Goal: Navigation & Orientation: Find specific page/section

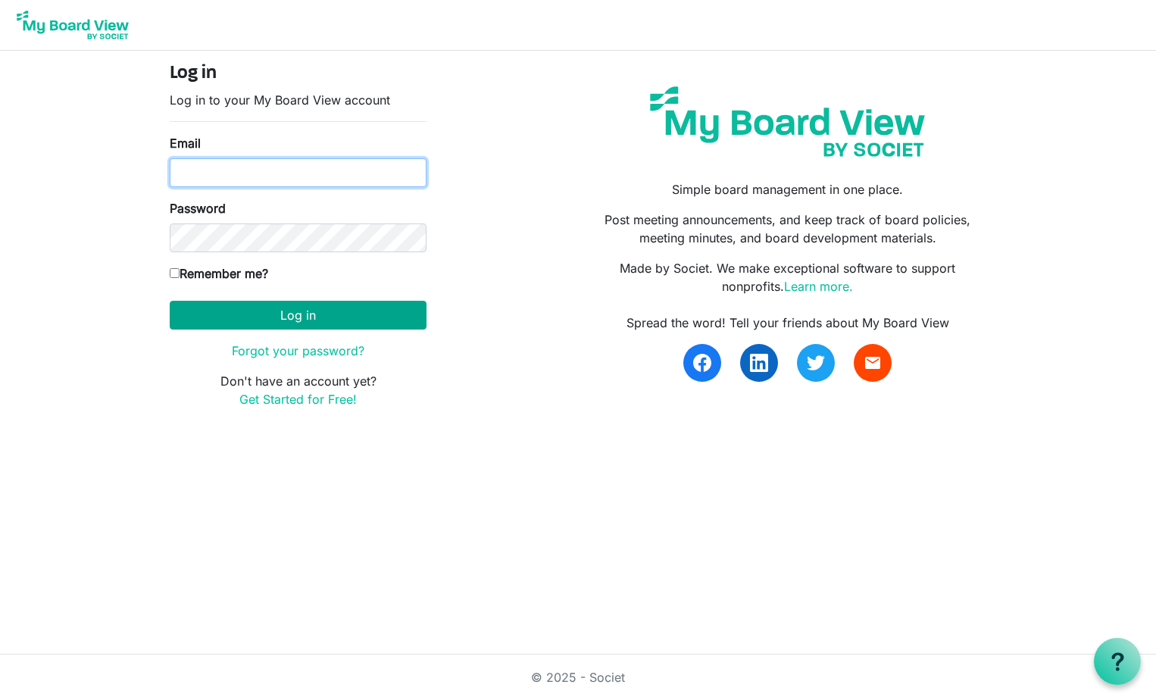
type input "proughj@upmc.edu"
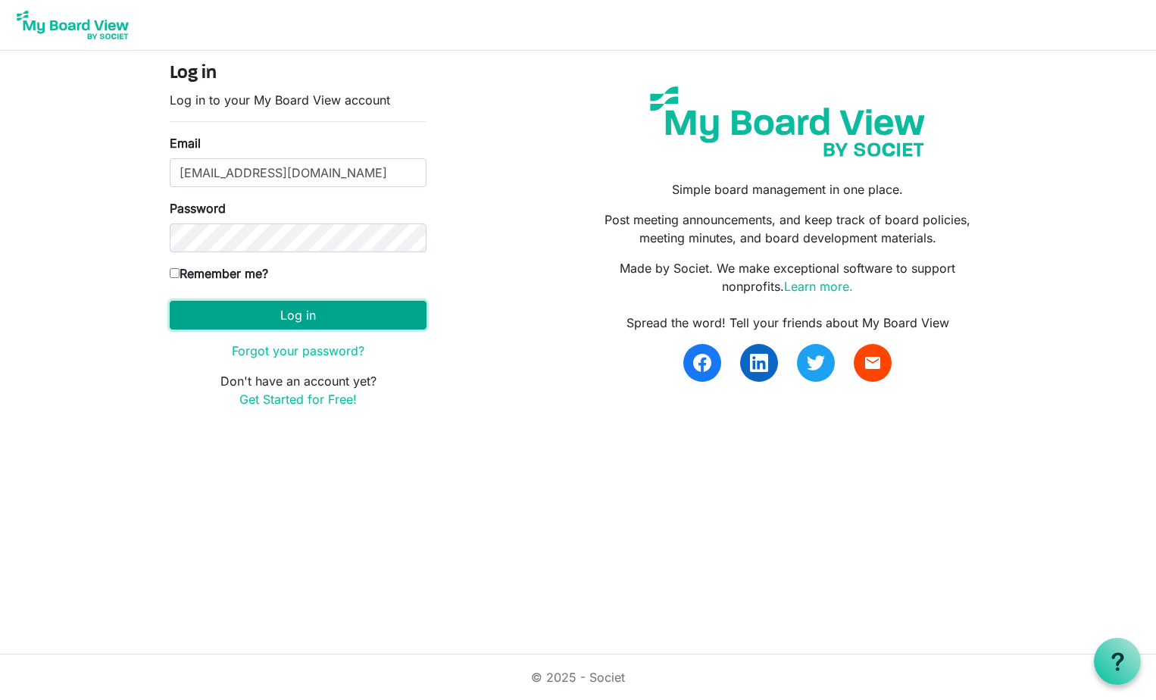
click at [306, 317] on button "Log in" at bounding box center [298, 315] width 257 height 29
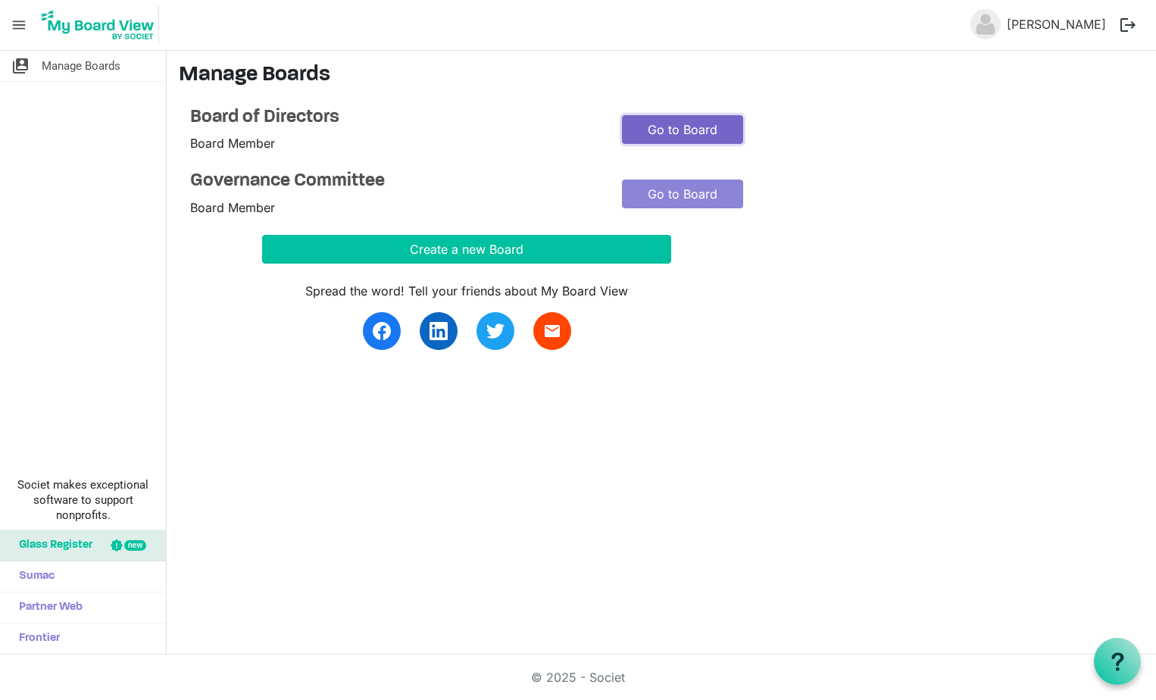
click at [684, 127] on link "Go to Board" at bounding box center [682, 129] width 121 height 29
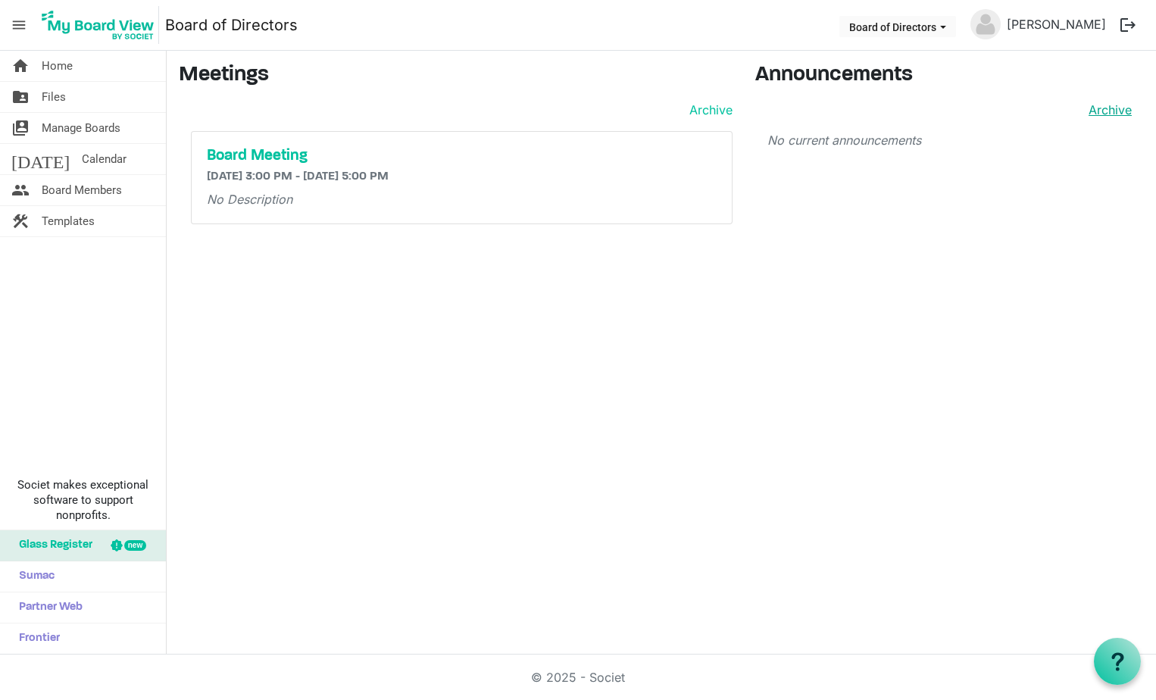
click at [1114, 112] on link "Archive" at bounding box center [1107, 110] width 49 height 18
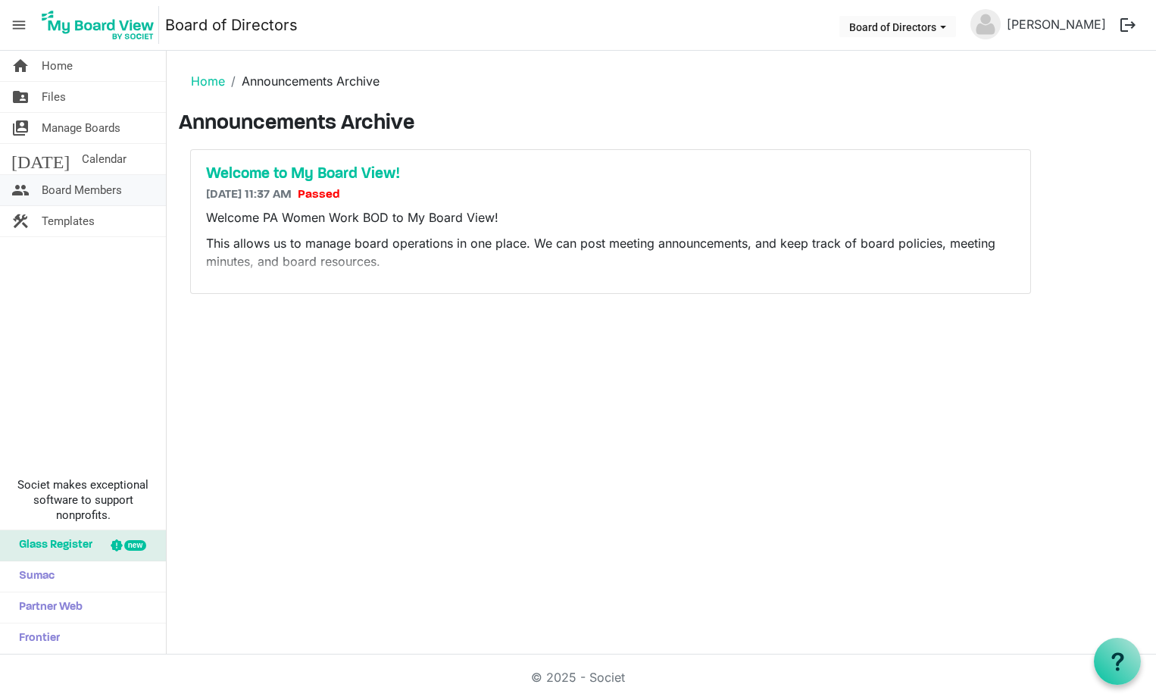
click at [82, 192] on span "Board Members" at bounding box center [82, 190] width 80 height 30
